Goal: Navigation & Orientation: Find specific page/section

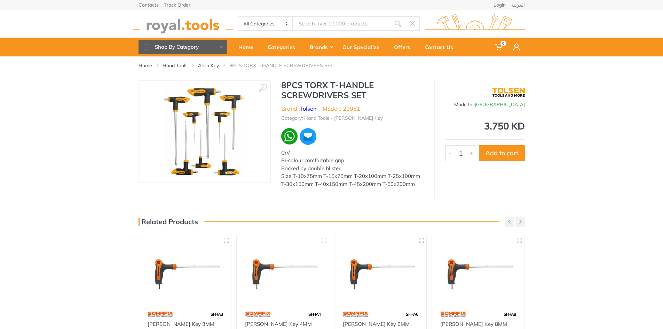
click at [192, 19] on img at bounding box center [183, 23] width 100 height 19
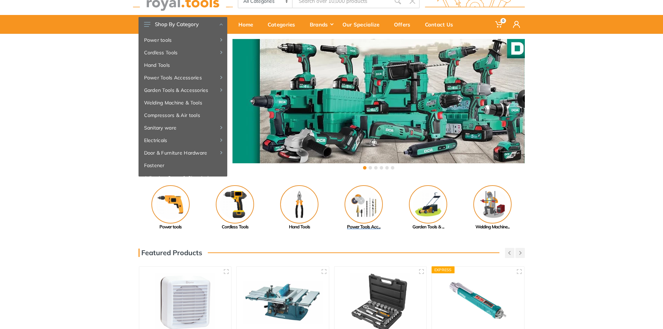
scroll to position [35, 0]
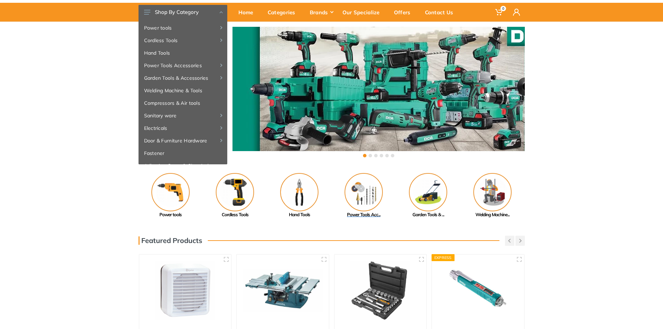
drag, startPoint x: 353, startPoint y: 173, endPoint x: 355, endPoint y: 182, distance: 9.3
click at [355, 182] on img at bounding box center [364, 192] width 38 height 38
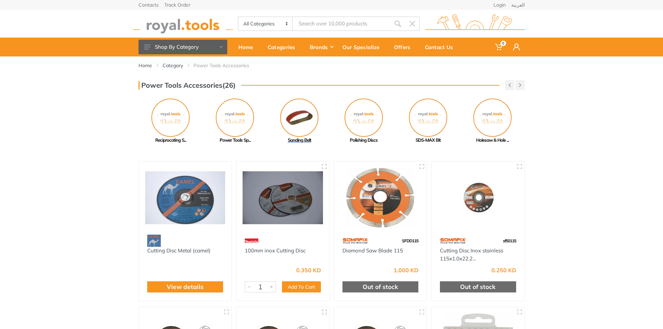
click at [301, 106] on img at bounding box center [299, 118] width 38 height 38
